Goal: Information Seeking & Learning: Understand process/instructions

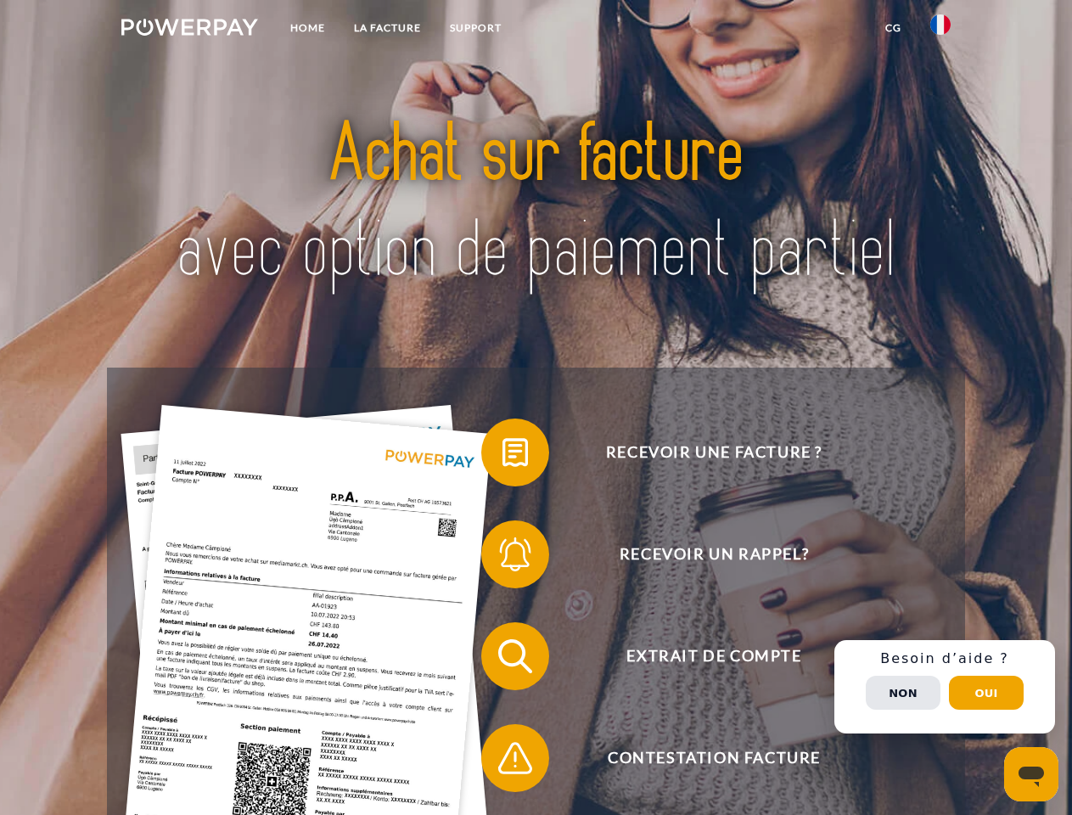
click at [189, 30] on img at bounding box center [189, 27] width 137 height 17
click at [940, 30] on img at bounding box center [940, 24] width 20 height 20
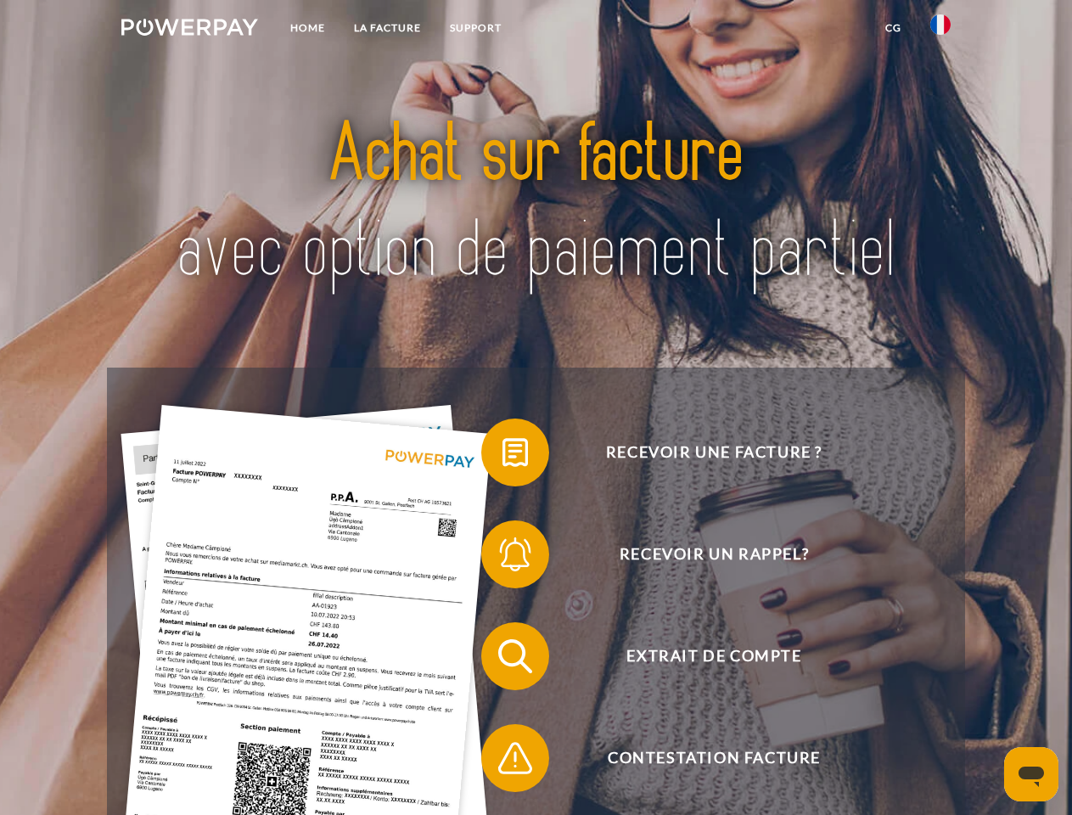
click at [893, 28] on link "CG" at bounding box center [893, 28] width 45 height 31
click at [502, 456] on span at bounding box center [489, 452] width 85 height 85
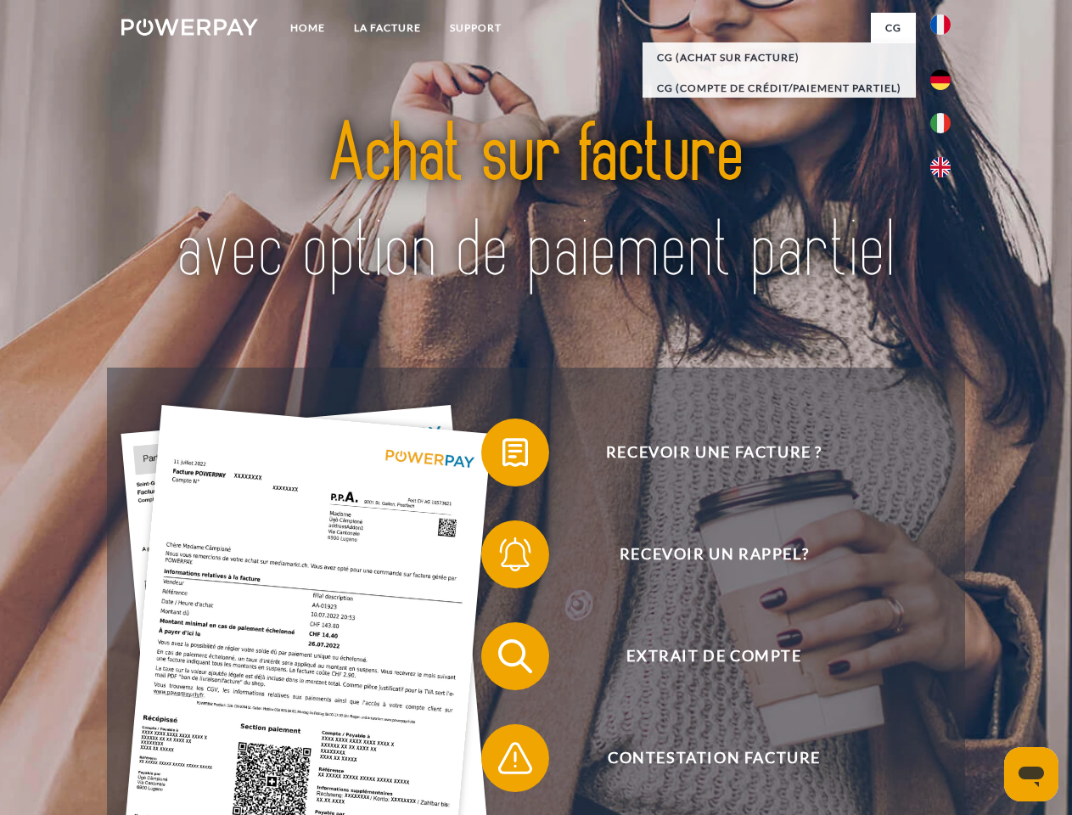
click at [502, 558] on span at bounding box center [489, 554] width 85 height 85
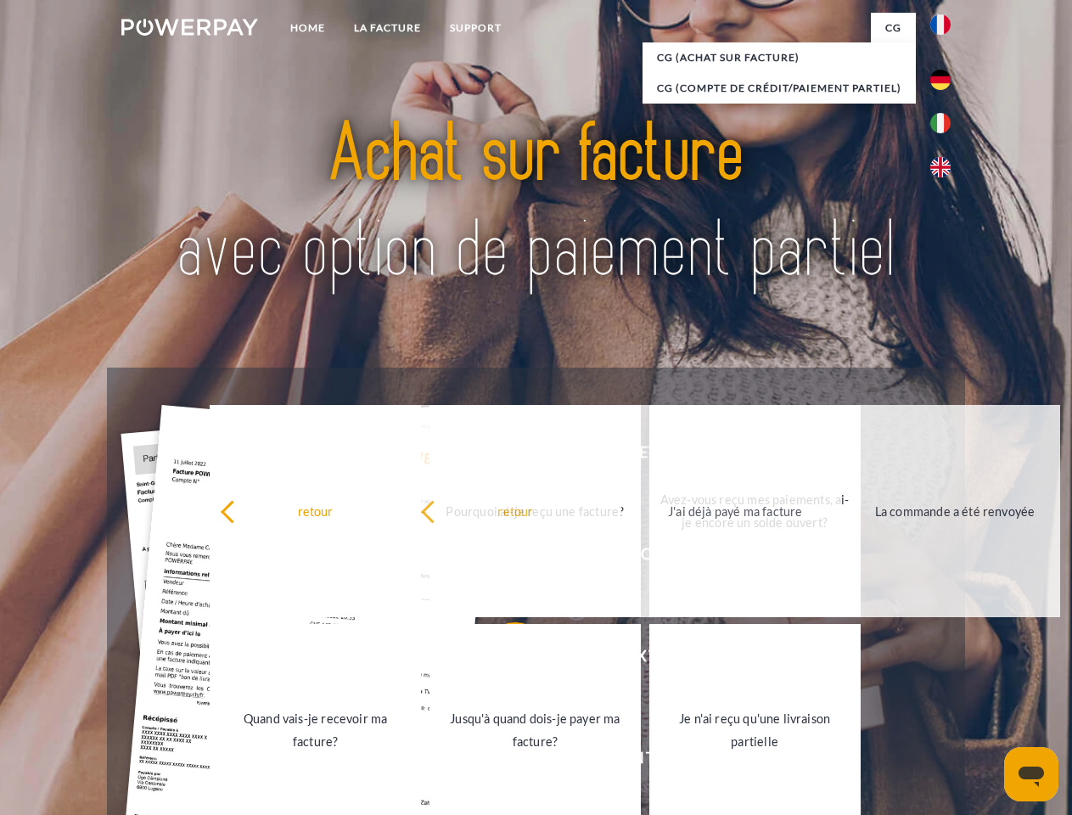
click at [502, 659] on link "Jusqu'à quand dois-je payer ma facture?" at bounding box center [534, 730] width 211 height 212
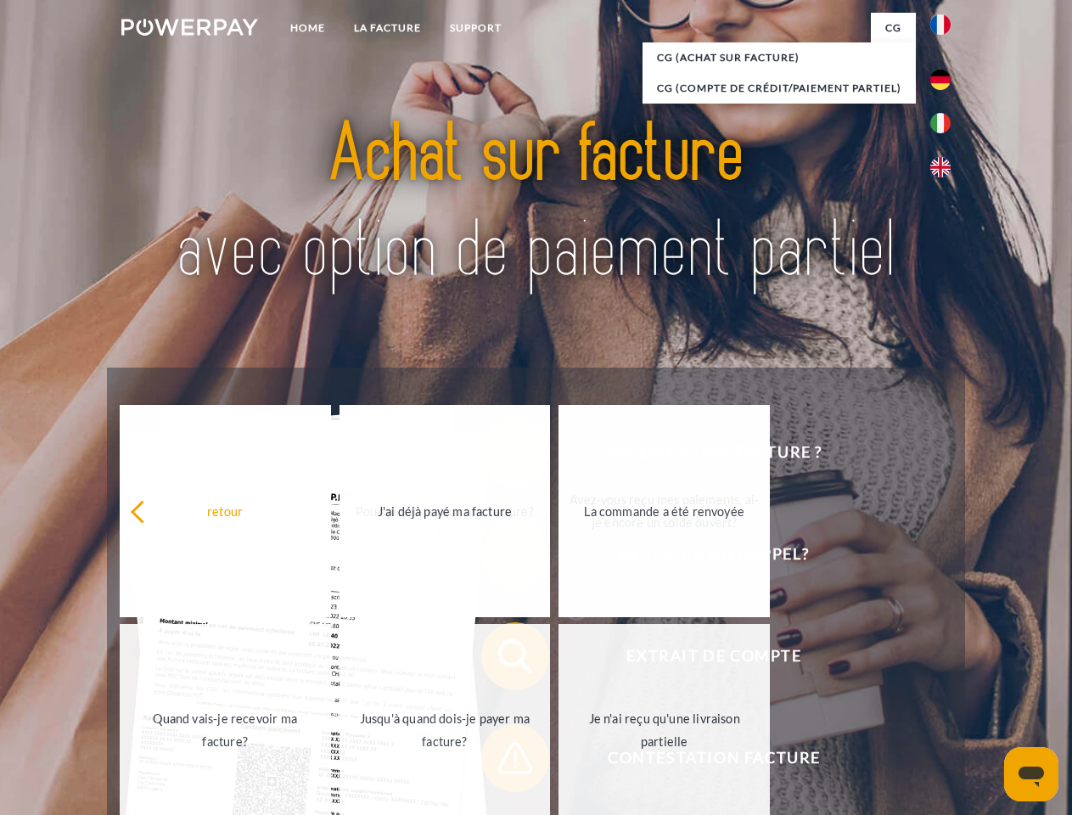
click at [502, 761] on span at bounding box center [489, 757] width 85 height 85
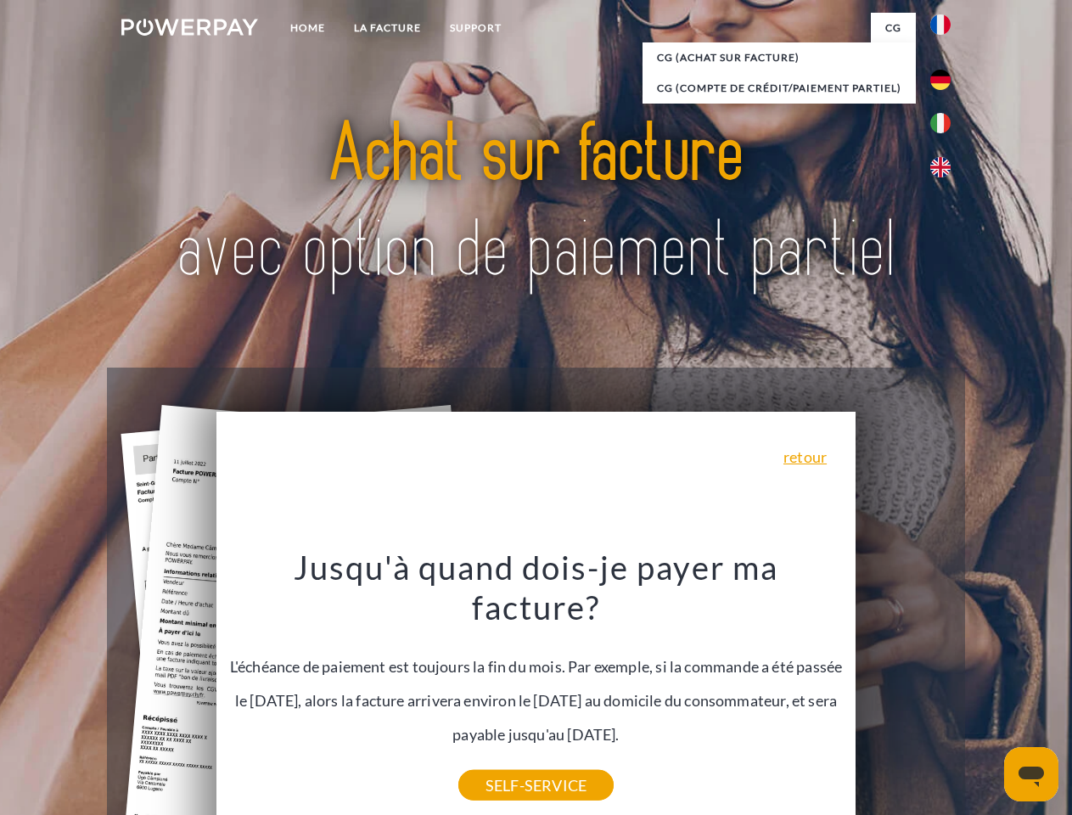
click at [945, 687] on div "Recevoir une facture ? Recevoir un rappel? Extrait de compte retour" at bounding box center [535, 706] width 857 height 679
click at [903, 690] on span "Extrait de compte" at bounding box center [714, 656] width 416 height 68
click at [986, 692] on header "Home LA FACTURE Support" at bounding box center [536, 586] width 1072 height 1172
